Goal: Transaction & Acquisition: Subscribe to service/newsletter

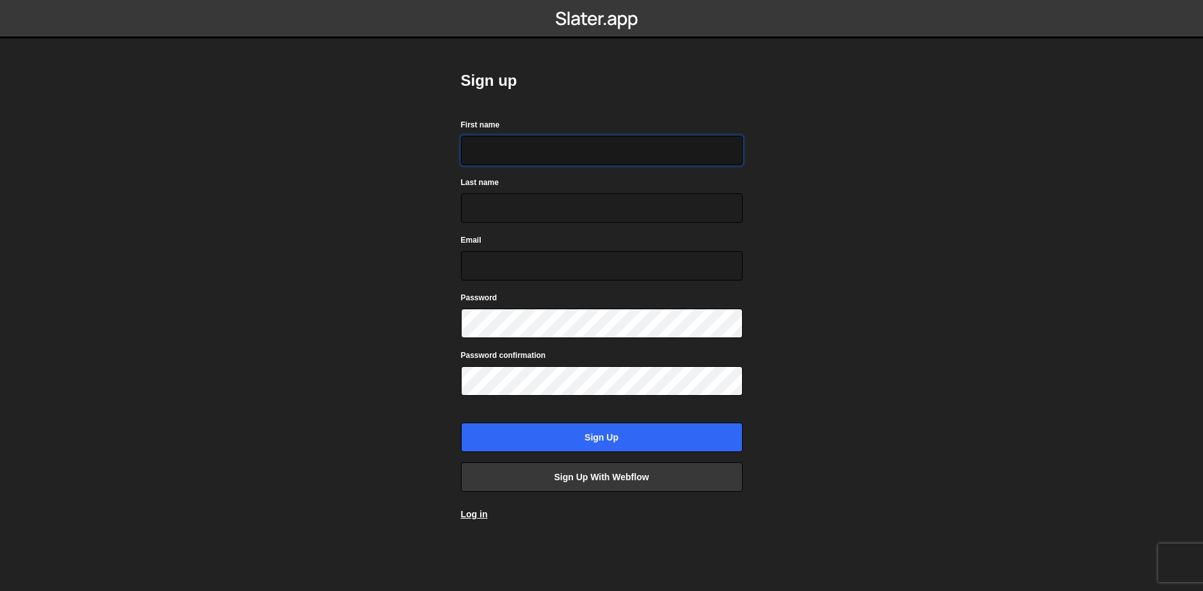
click at [530, 158] on input "First name" at bounding box center [602, 150] width 282 height 29
type input "Emre"
type input "Sari"
type input "emresarioruc@gmail.com"
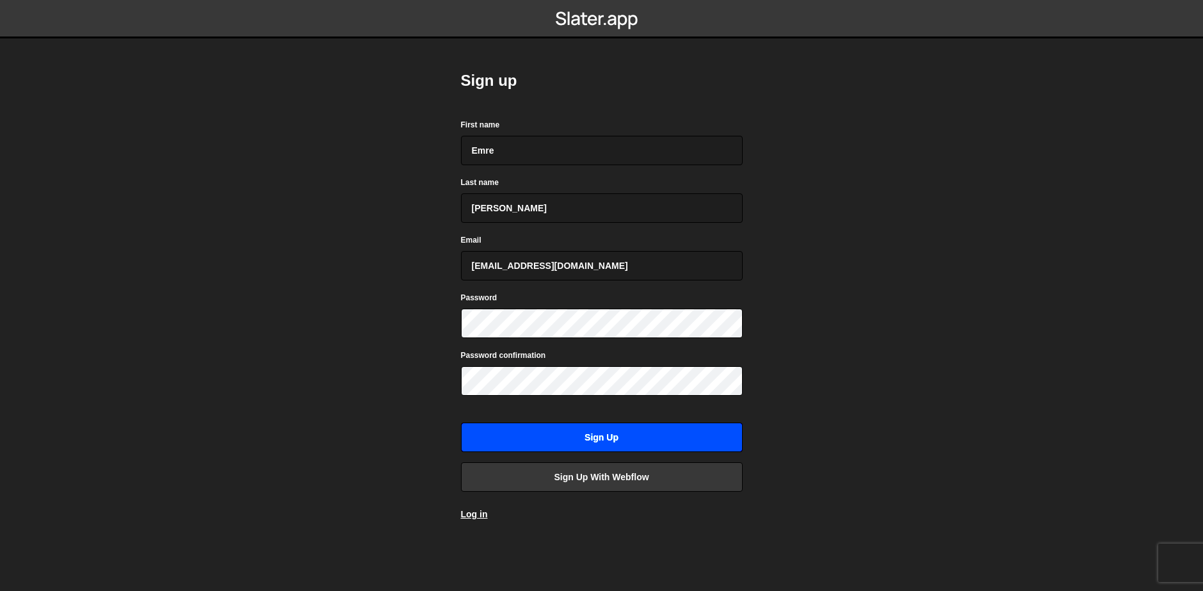
click at [554, 447] on input "Sign up" at bounding box center [602, 437] width 282 height 29
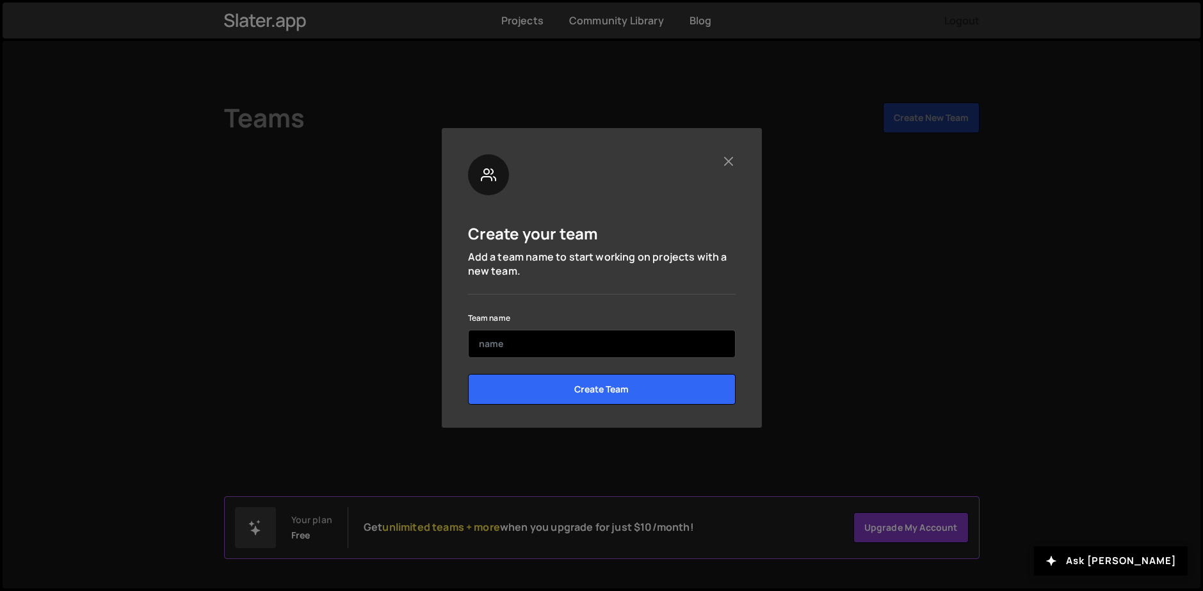
click at [526, 346] on input "text" at bounding box center [602, 344] width 268 height 28
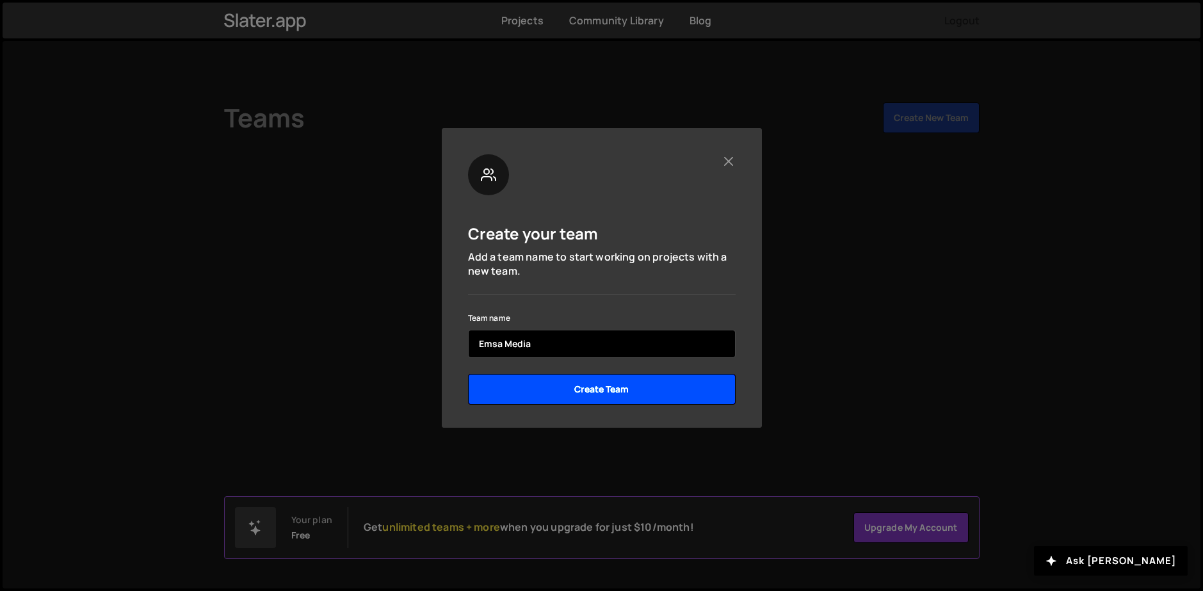
type input "Emsa Media"
click at [468, 374] on input "Create Team" at bounding box center [602, 389] width 268 height 31
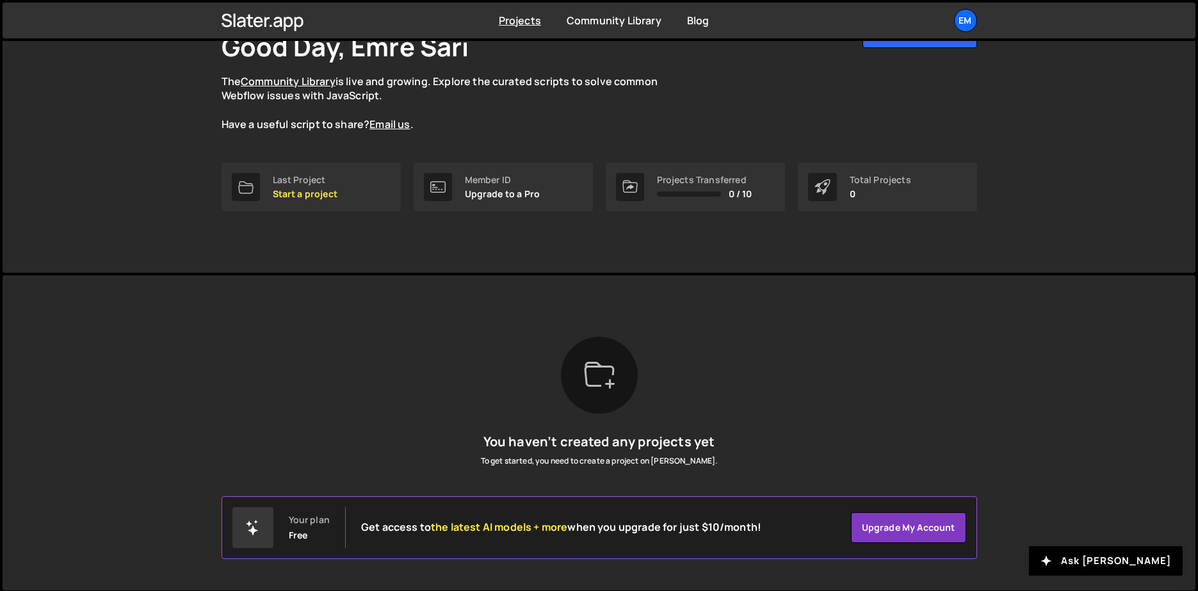
scroll to position [96, 0]
drag, startPoint x: 1007, startPoint y: 420, endPoint x: 897, endPoint y: 484, distance: 127.4
click at [1007, 419] on div "[PERSON_NAME] is designed for desktop use. Please use a larger screen to access…" at bounding box center [599, 430] width 1193 height 315
